Goal: Task Accomplishment & Management: Manage account settings

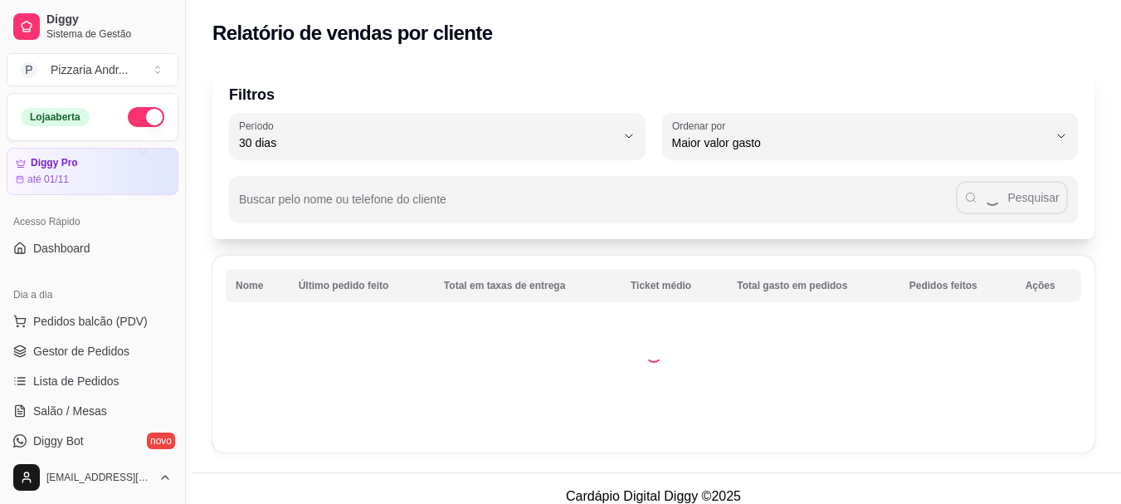
select select "30"
select select "HIGHEST_TOTAL_SPENT_WITH_ORDERS"
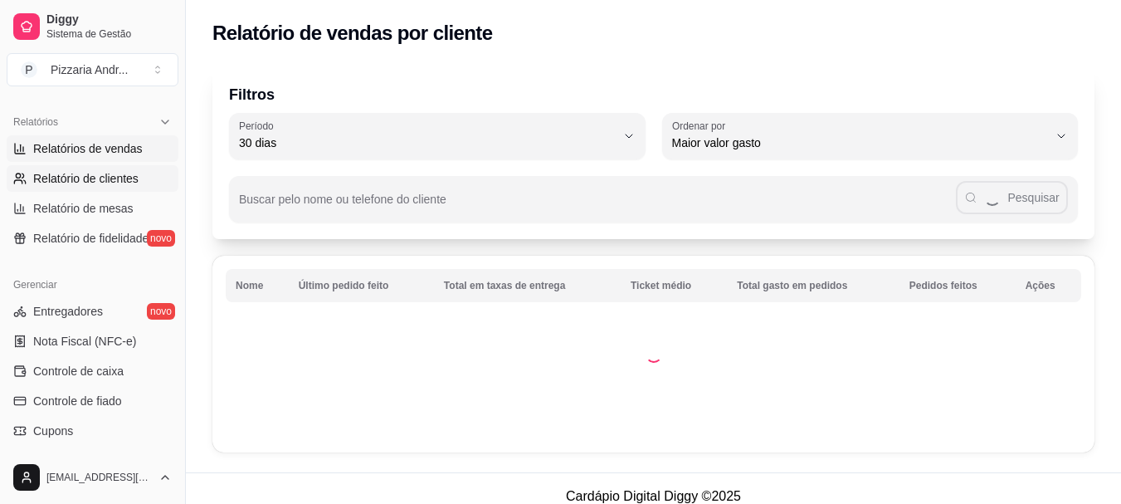
click at [62, 148] on span "Relatórios de vendas" at bounding box center [87, 148] width 109 height 17
select select "ALL"
select select "0"
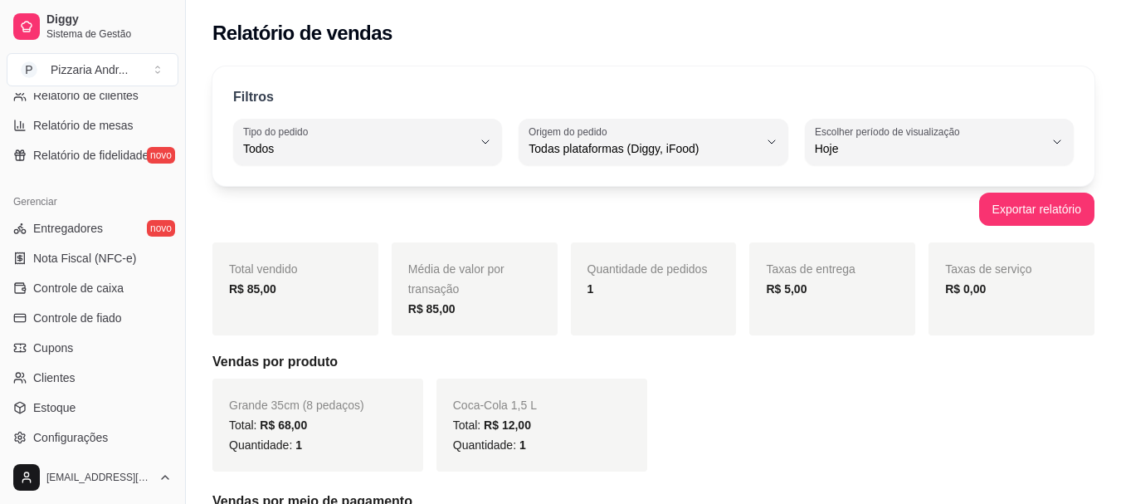
scroll to position [664, 0]
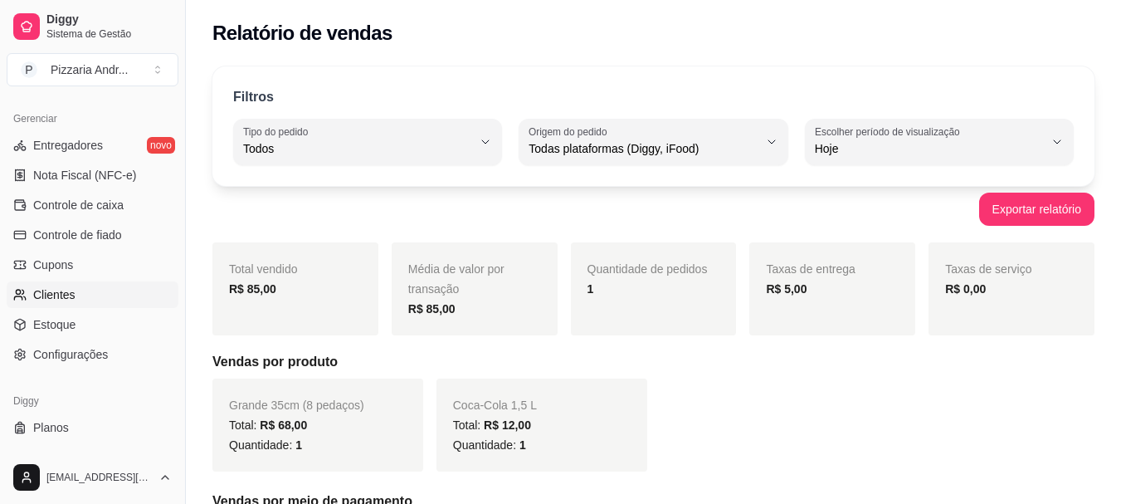
click at [66, 291] on span "Clientes" at bounding box center [54, 294] width 42 height 17
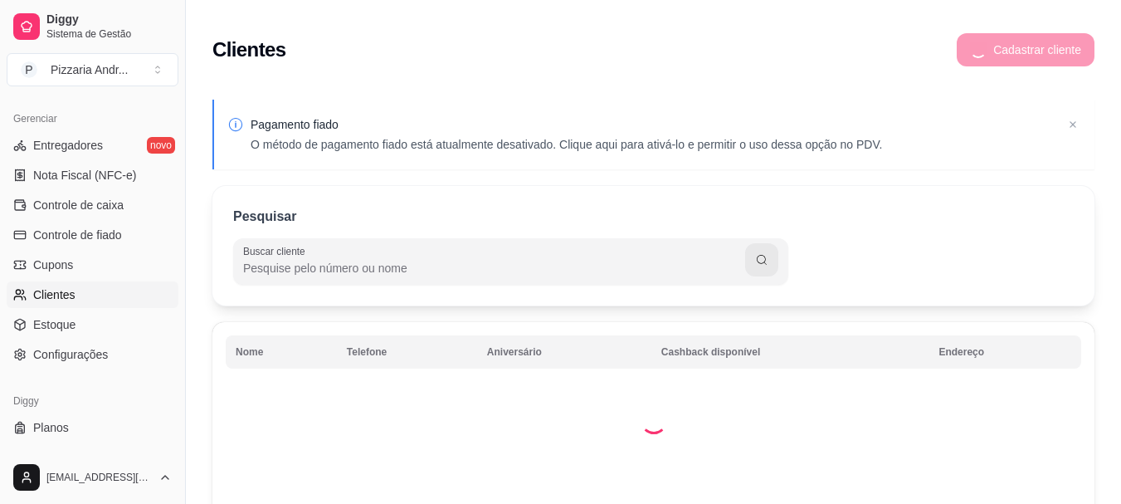
click at [401, 269] on input "Buscar cliente" at bounding box center [494, 268] width 502 height 17
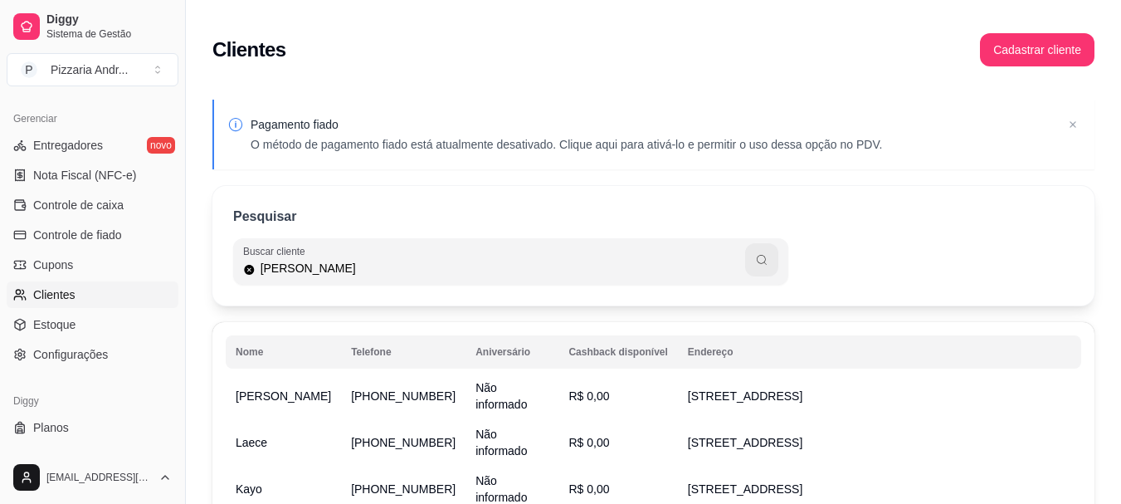
click at [766, 265] on icon "button" at bounding box center [761, 259] width 13 height 13
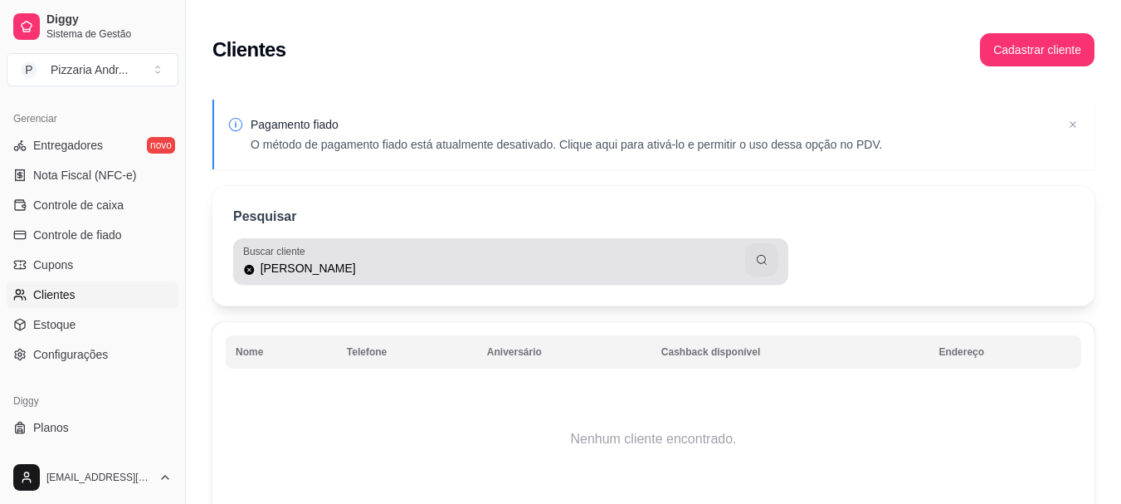
click at [601, 280] on div "Buscar cliente [PERSON_NAME]" at bounding box center [510, 261] width 555 height 46
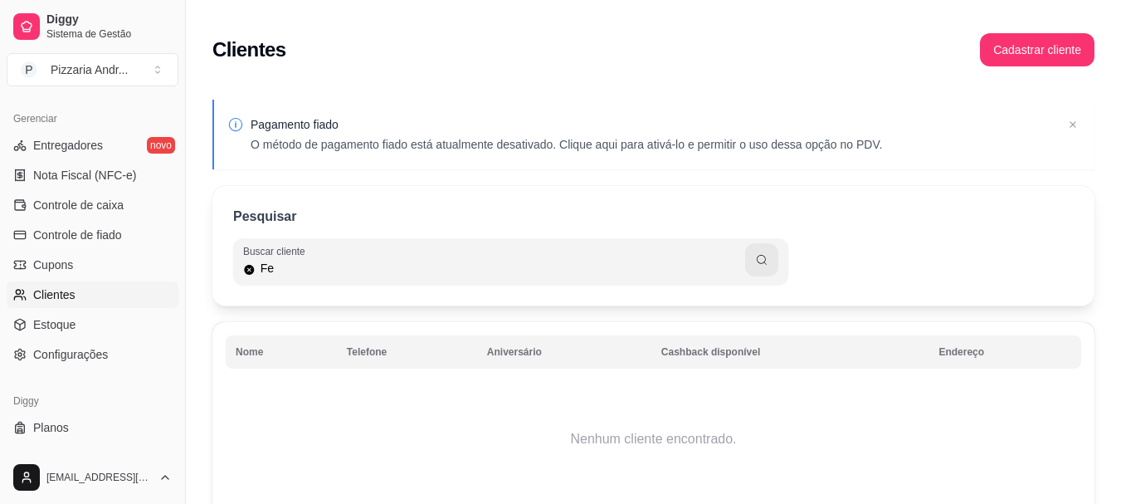
type input "F"
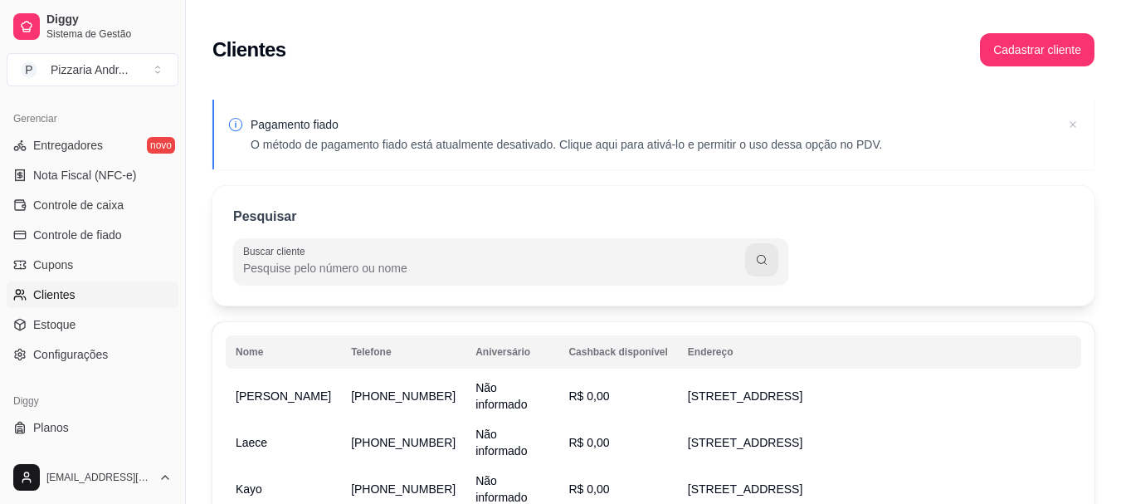
click at [1071, 119] on icon at bounding box center [1072, 124] width 17 height 17
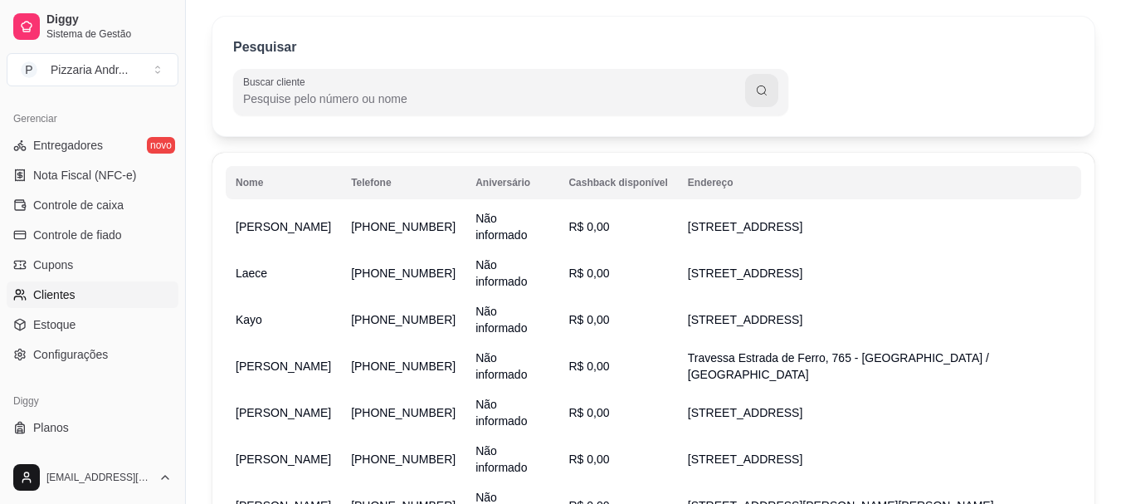
scroll to position [166, 0]
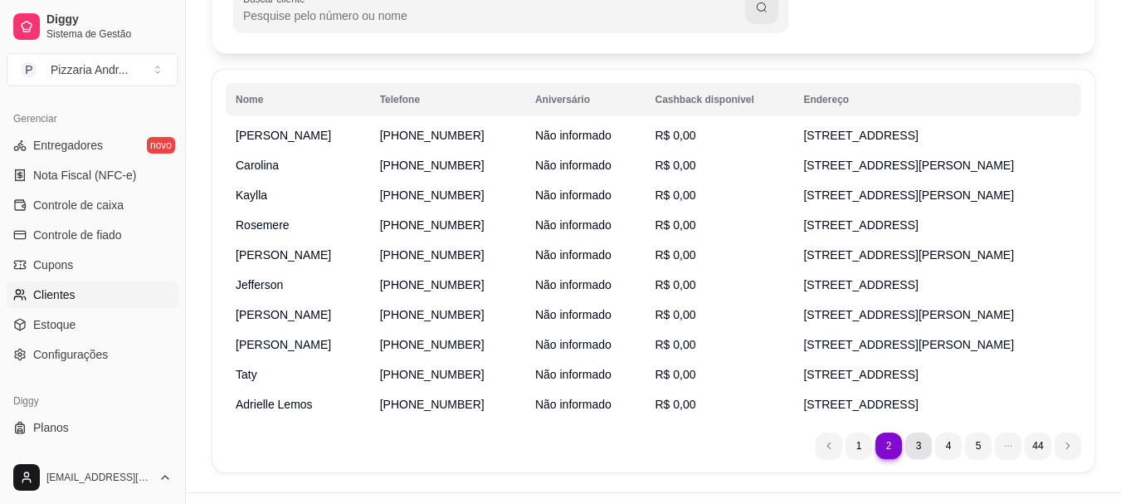
click at [917, 445] on li "3" at bounding box center [918, 445] width 27 height 27
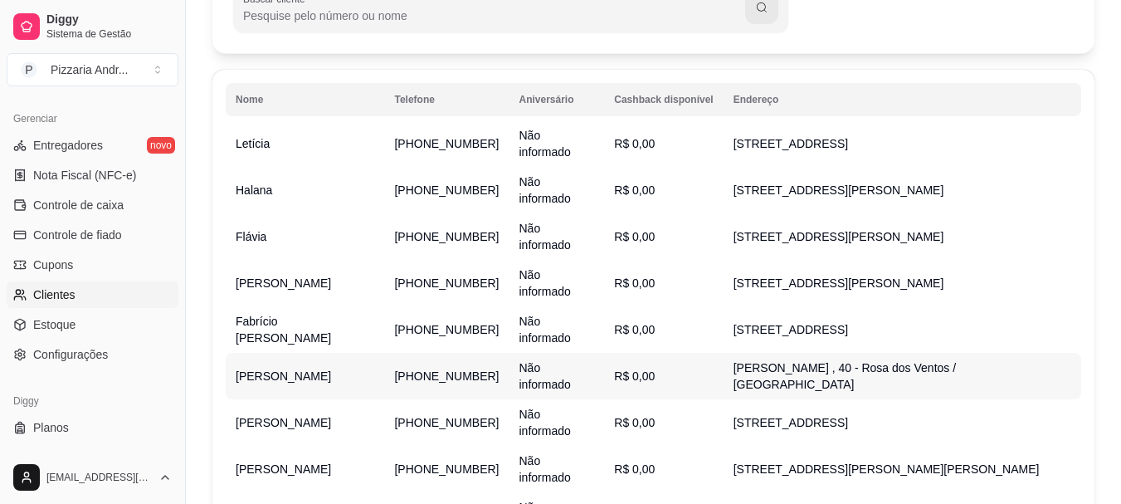
scroll to position [367, 0]
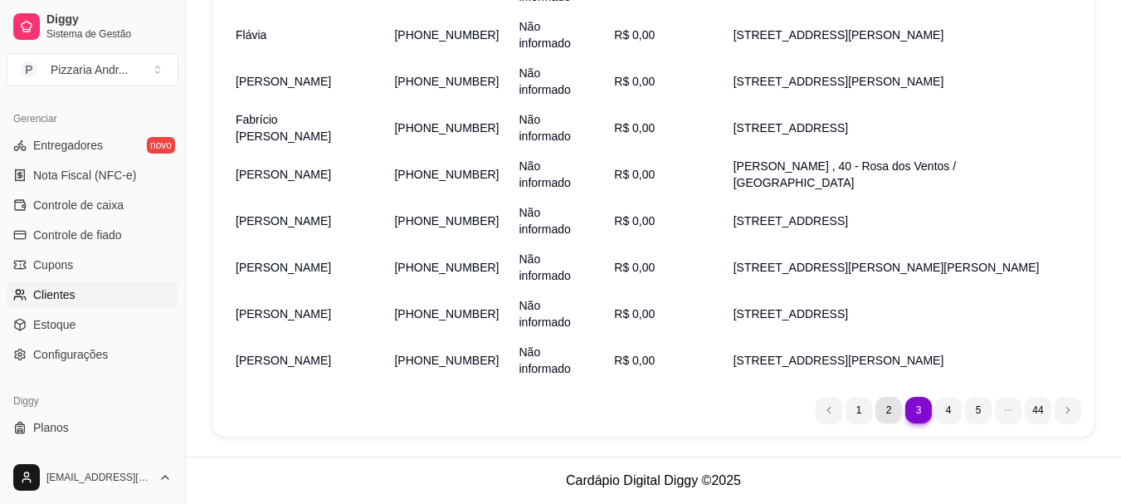
click at [884, 401] on li "2" at bounding box center [888, 410] width 27 height 27
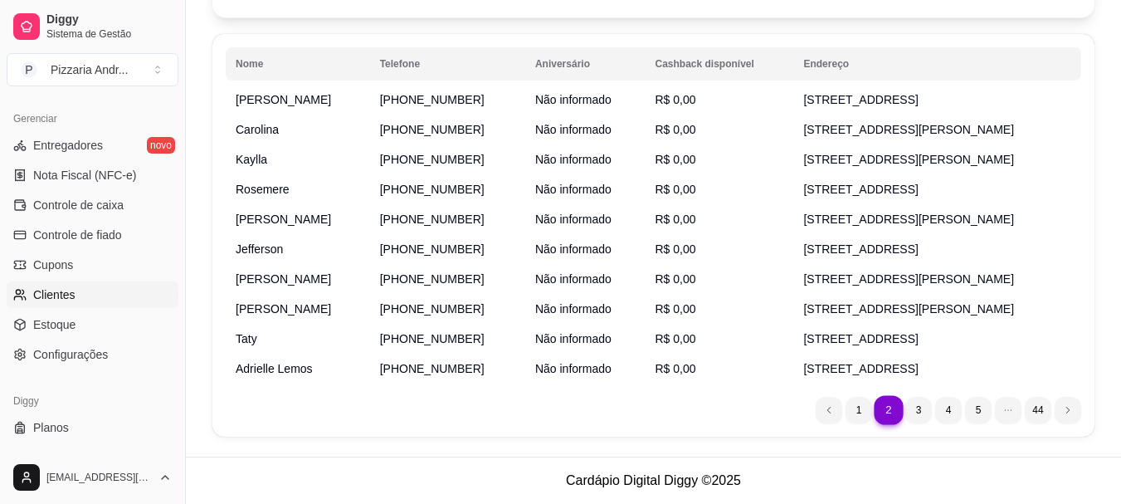
scroll to position [202, 0]
click at [859, 407] on li "1" at bounding box center [858, 410] width 27 height 27
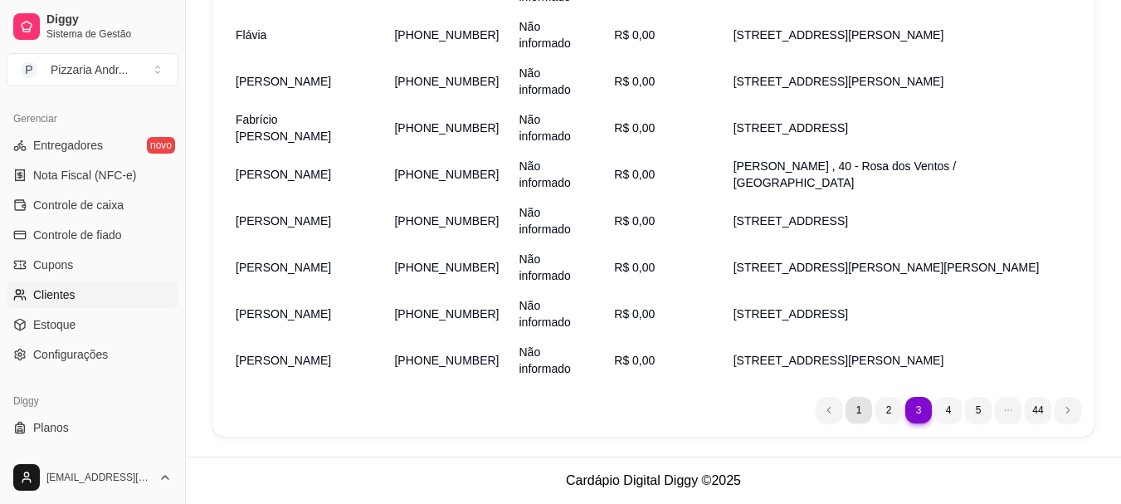
click at [859, 406] on li "1" at bounding box center [858, 410] width 27 height 27
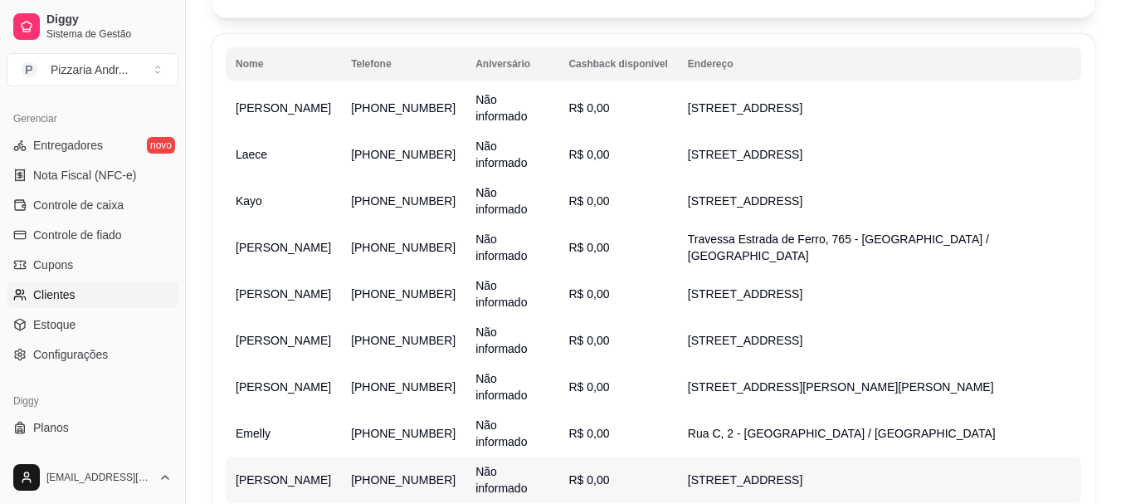
scroll to position [119, 0]
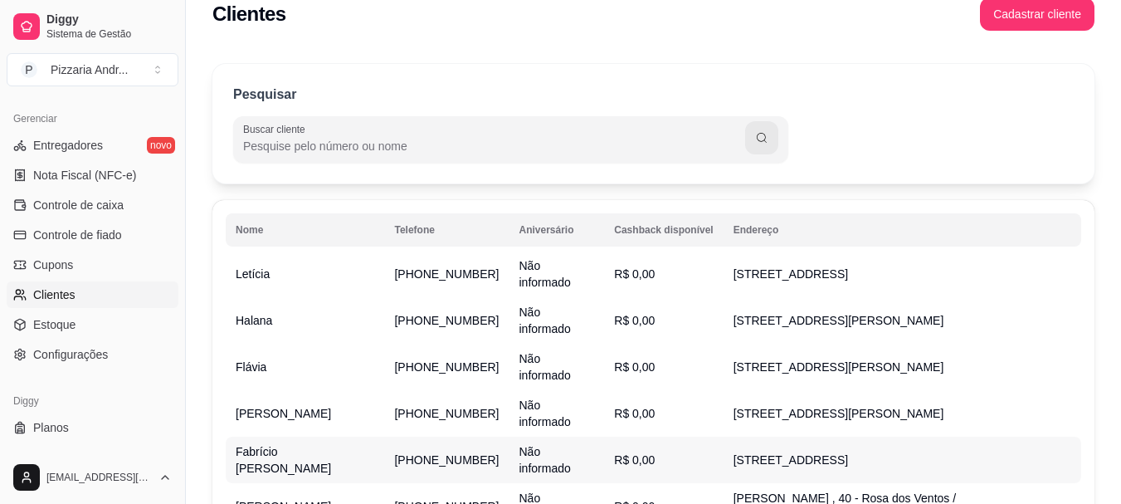
scroll to position [0, 0]
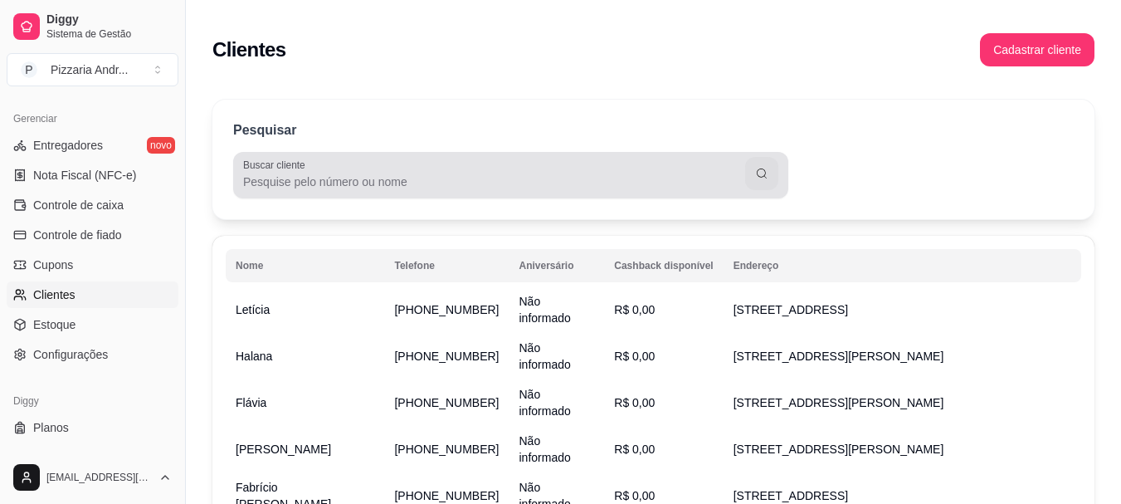
click at [459, 171] on div at bounding box center [510, 174] width 535 height 33
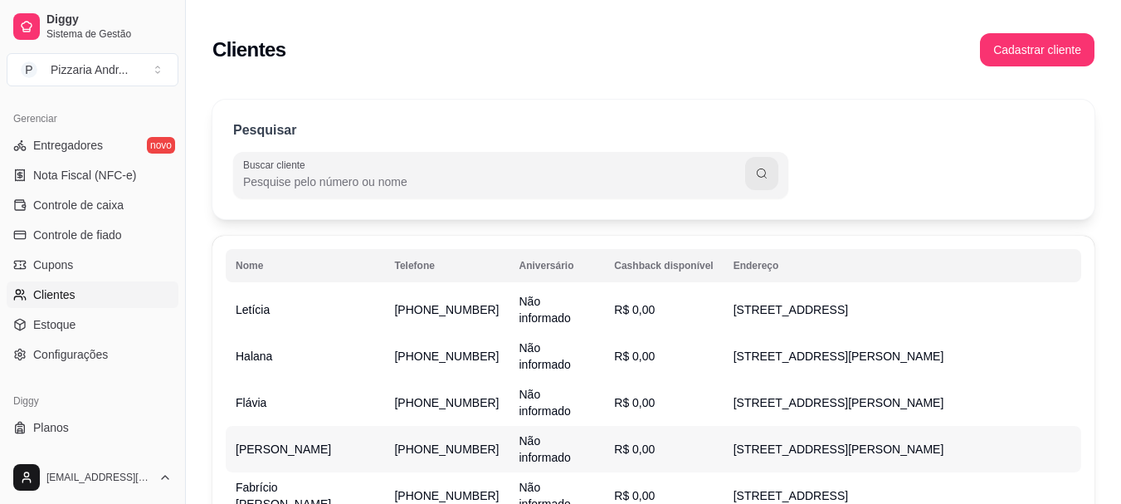
scroll to position [83, 0]
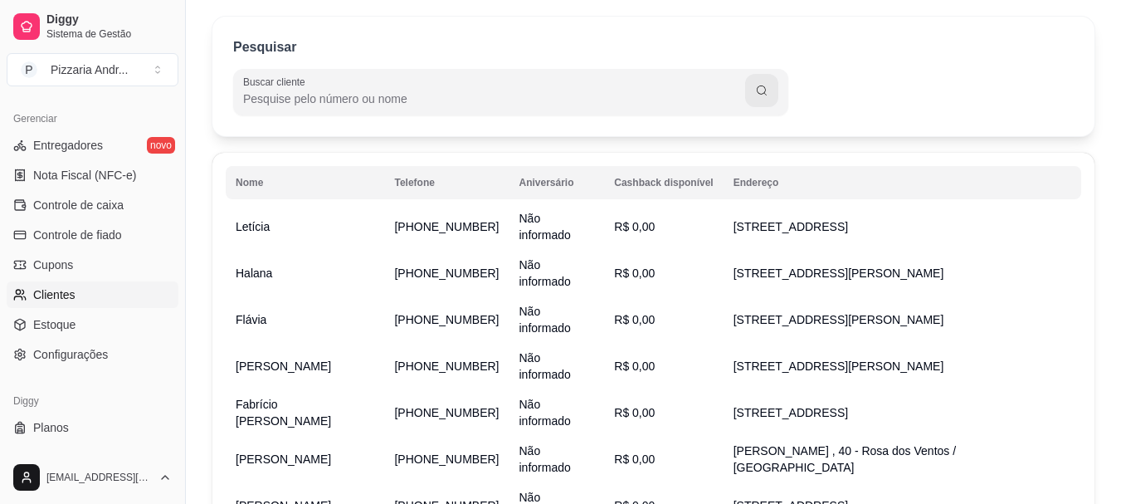
click at [351, 92] on input "Buscar cliente" at bounding box center [494, 98] width 502 height 17
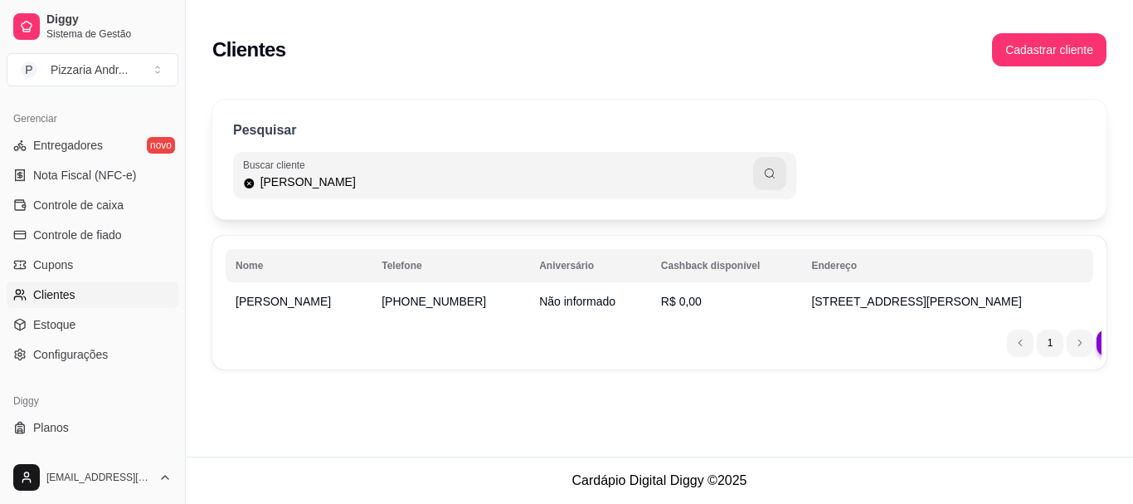
click at [509, 189] on input "[PERSON_NAME]" at bounding box center [504, 181] width 498 height 17
type input "F"
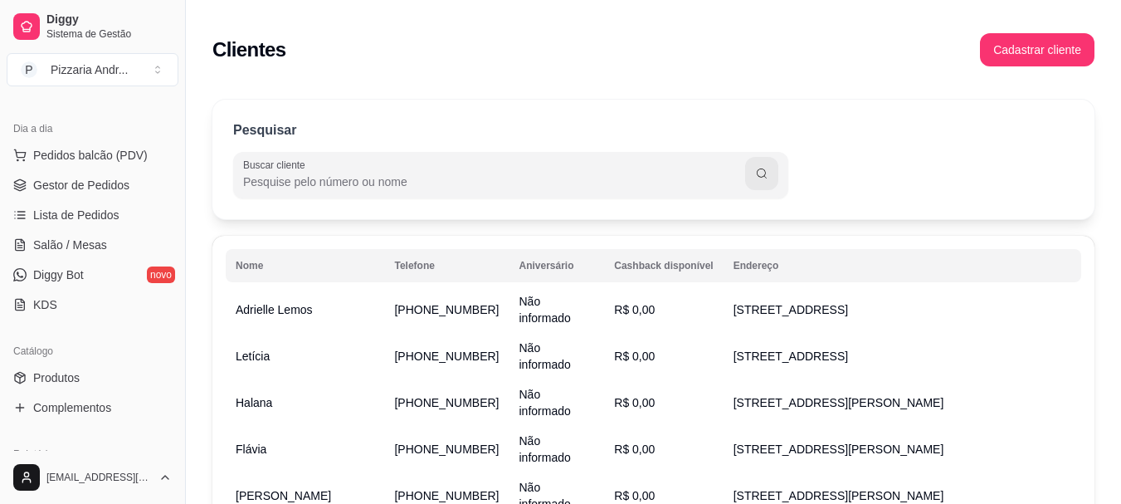
scroll to position [249, 0]
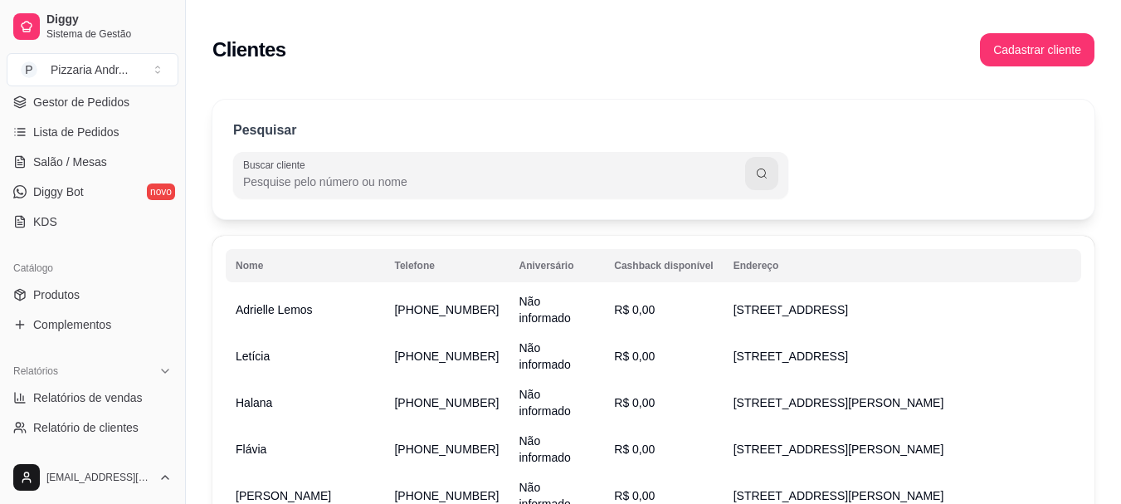
click at [72, 279] on div "Catálogo" at bounding box center [93, 268] width 172 height 27
click at [66, 289] on span "Produtos" at bounding box center [56, 294] width 46 height 17
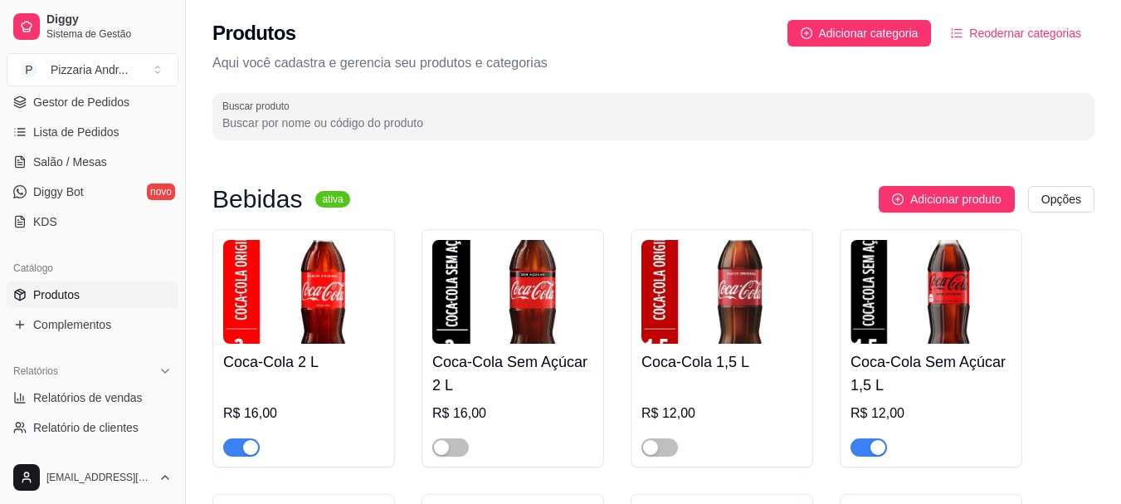
scroll to position [83, 0]
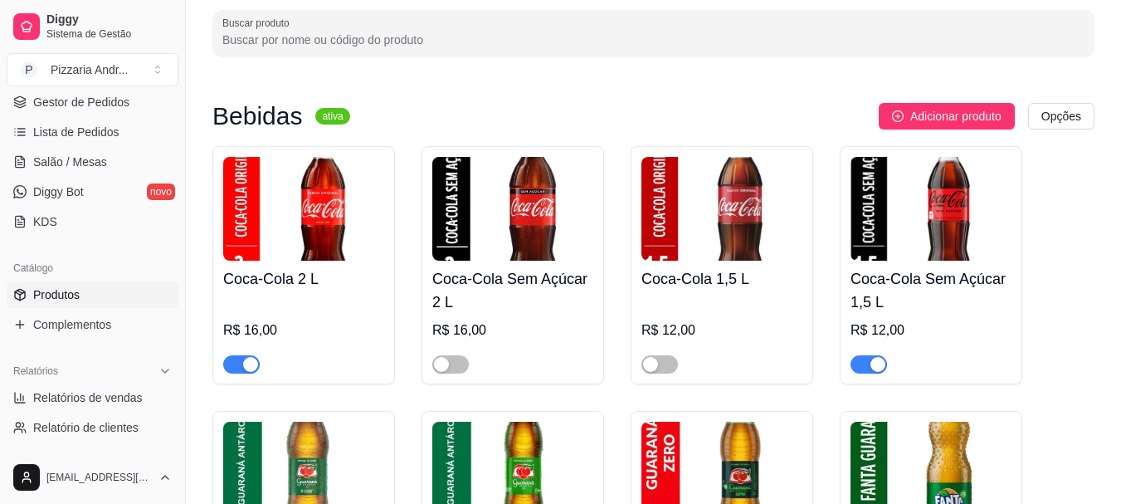
click at [867, 375] on div "Coca-Cola Sem Açúcar 1,5 L R$ 12,00" at bounding box center [930, 265] width 182 height 238
click at [864, 363] on span "button" at bounding box center [868, 364] width 36 height 18
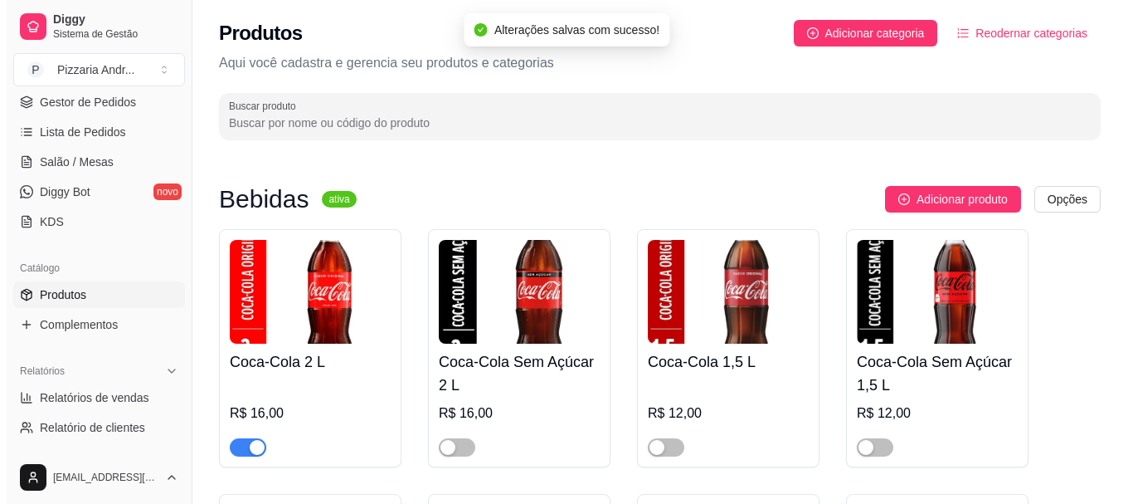
scroll to position [0, 0]
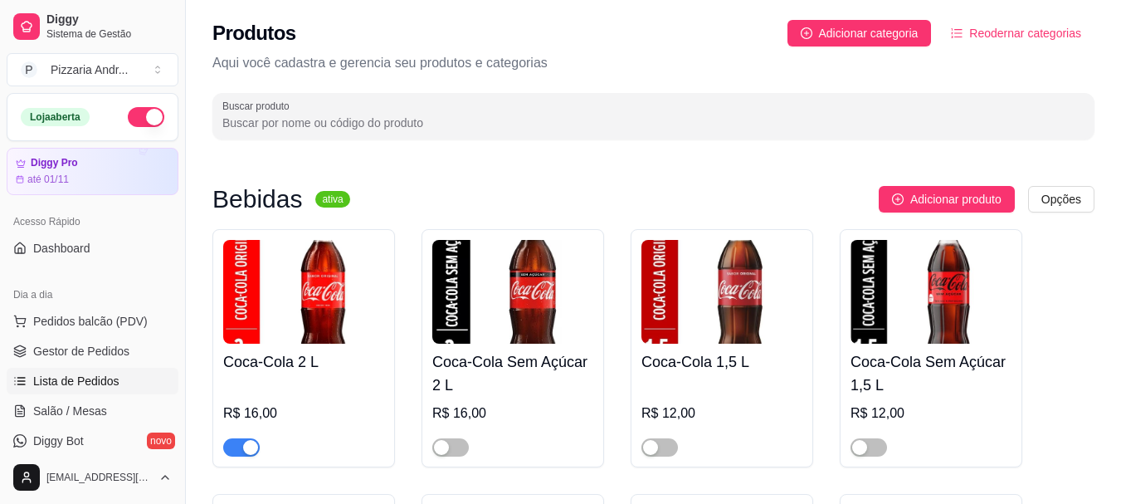
click at [56, 377] on span "Lista de Pedidos" at bounding box center [76, 380] width 86 height 17
